Goal: Task Accomplishment & Management: Manage account settings

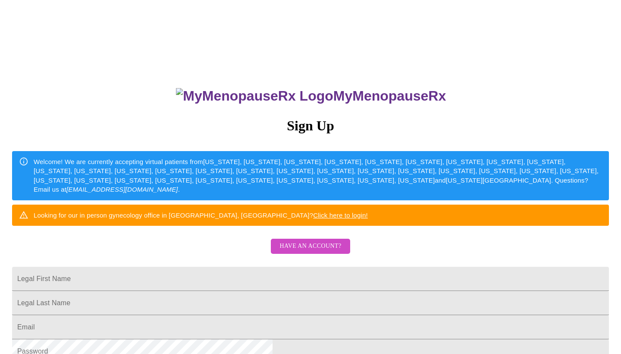
scroll to position [82, 0]
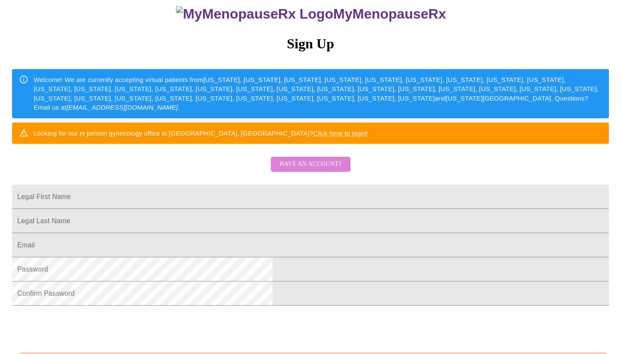
click at [298, 169] on span "Have an account?" at bounding box center [310, 164] width 62 height 11
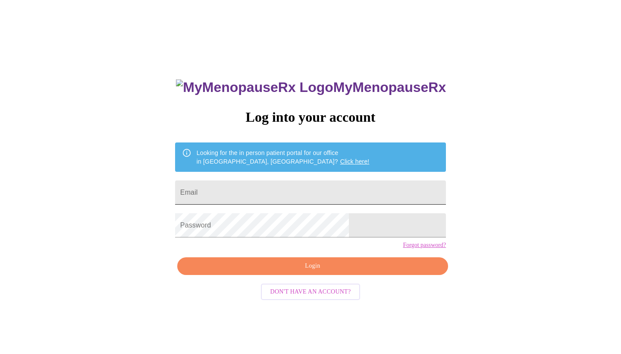
click at [297, 185] on input "Email" at bounding box center [310, 192] width 271 height 24
type input "[EMAIL_ADDRESS][DOMAIN_NAME]"
click at [318, 271] on span "Login" at bounding box center [312, 265] width 251 height 11
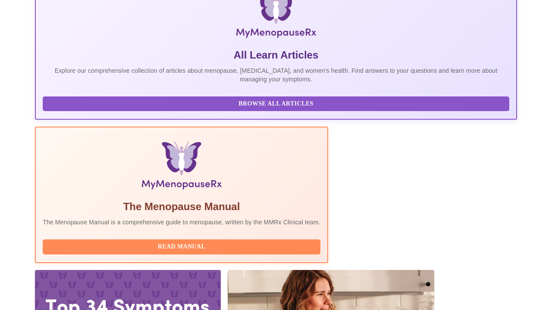
scroll to position [161, 0]
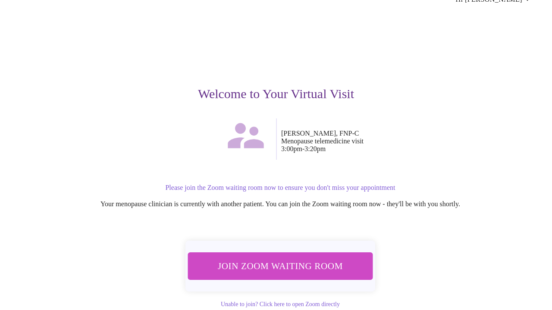
scroll to position [43, 0]
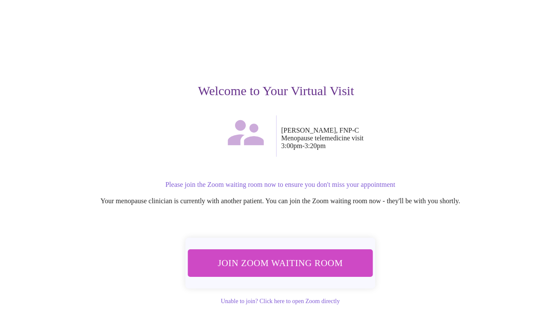
click at [256, 256] on span "Join Zoom Waiting Room" at bounding box center [280, 264] width 163 height 16
